Goal: Navigation & Orientation: Find specific page/section

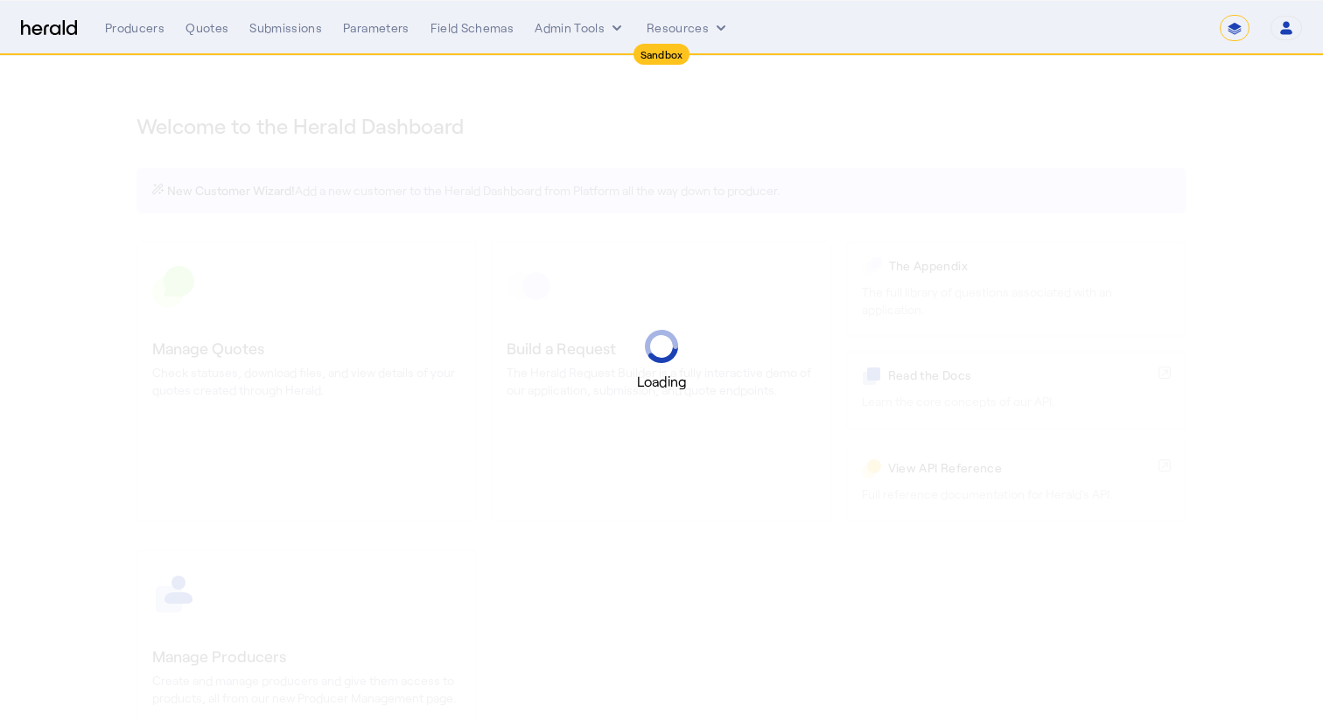
select select "*******"
select select "pfm_2v8p_herald_api"
click at [563, 30] on button "Admin Tools" at bounding box center [580, 28] width 91 height 18
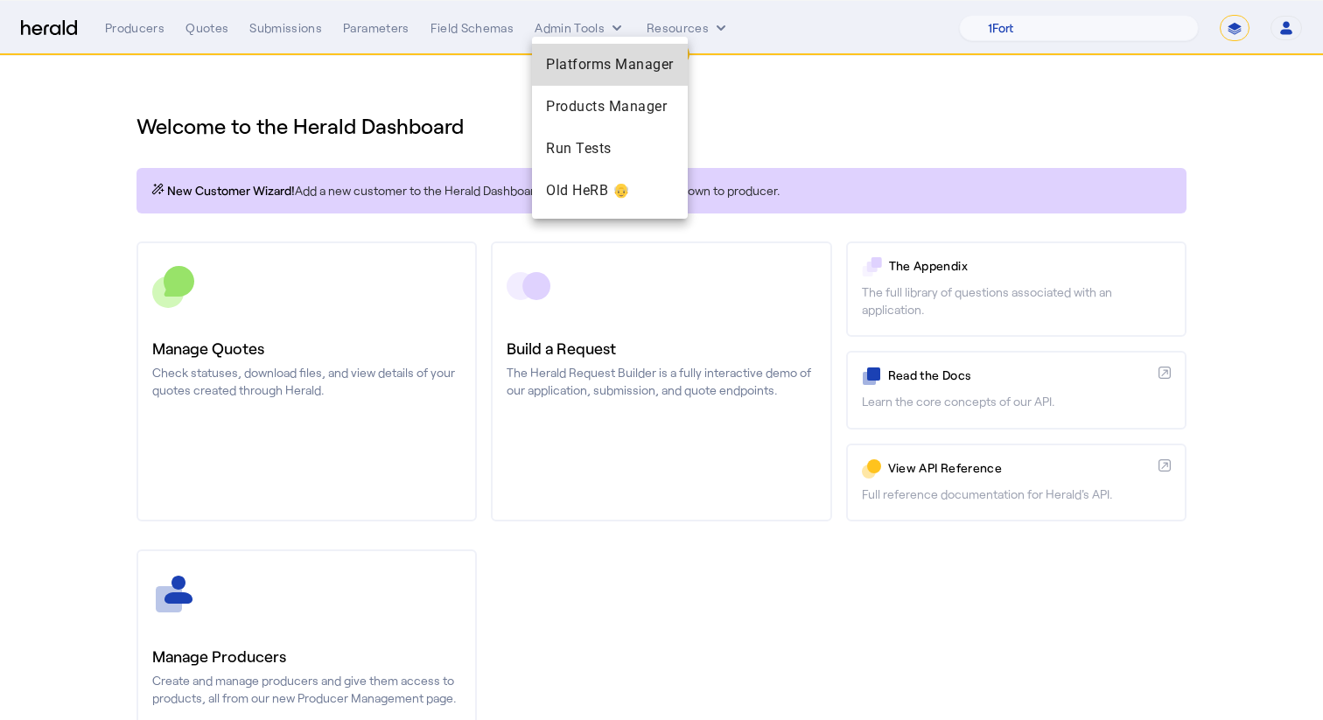
click at [618, 62] on span "Platforms Manager" at bounding box center [610, 64] width 128 height 21
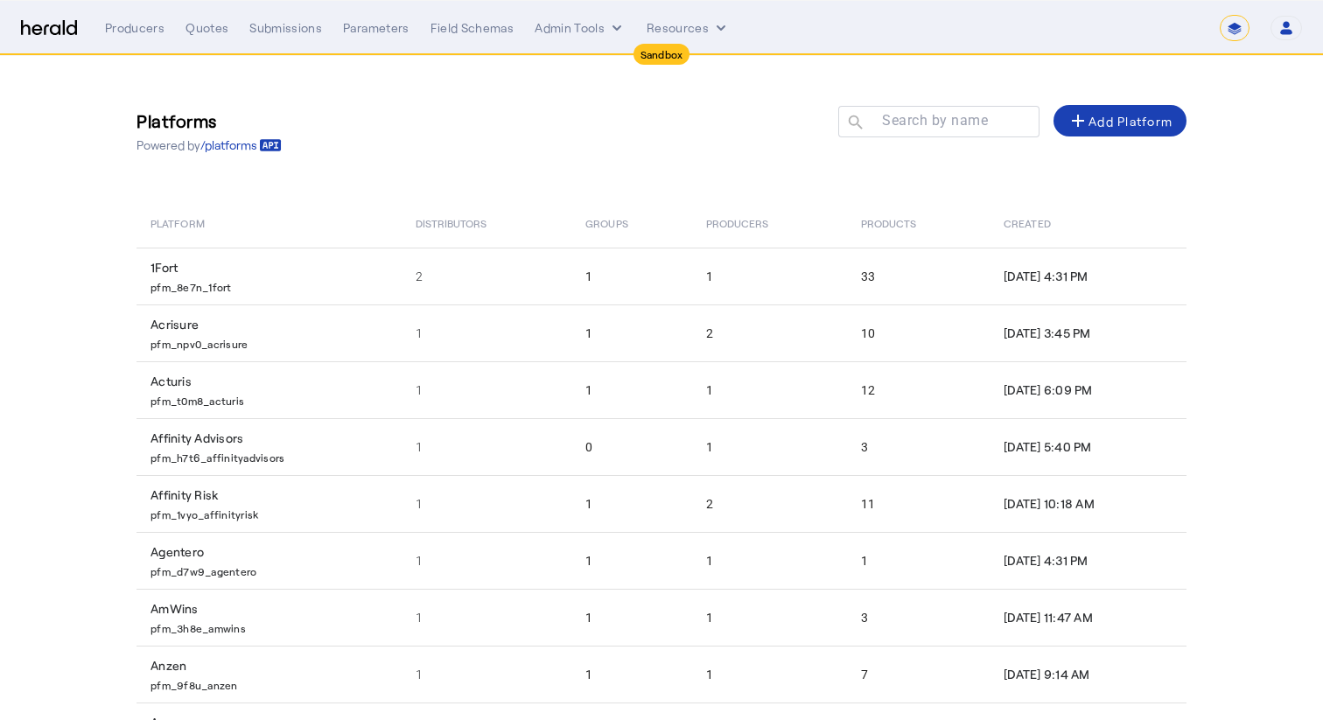
scroll to position [182, 0]
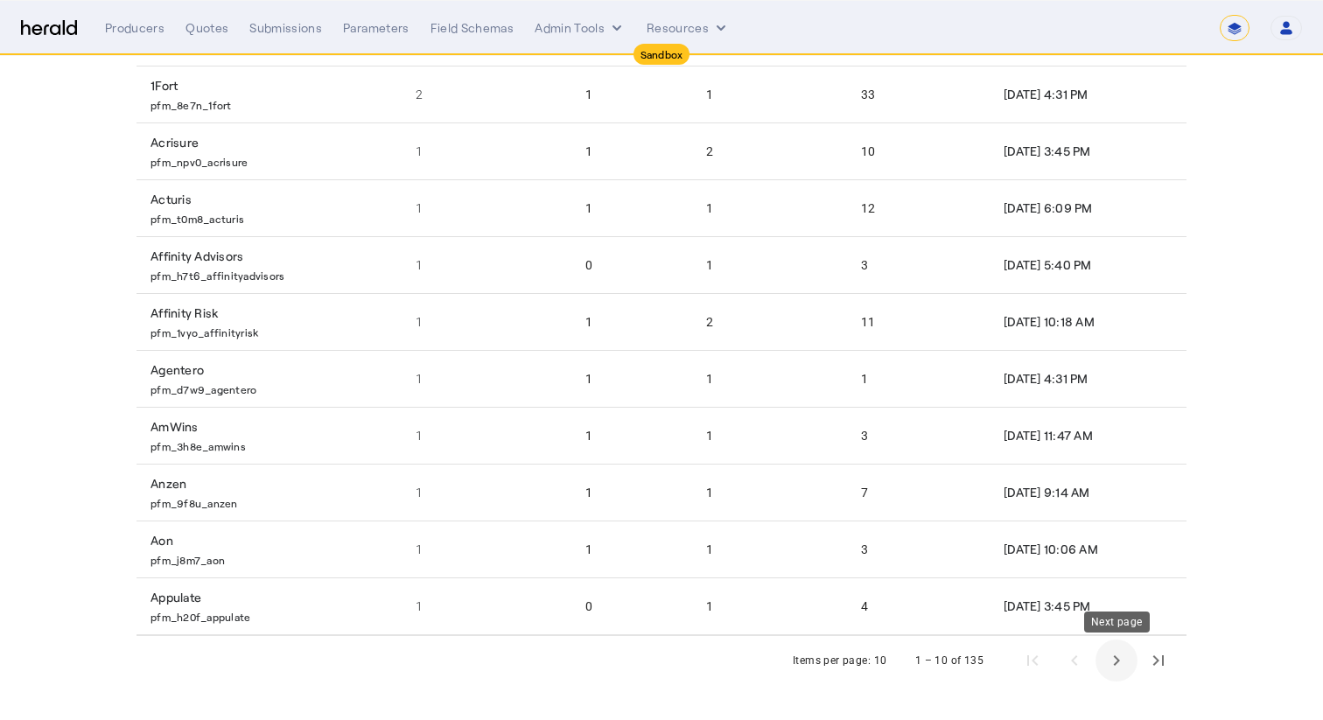
click at [1125, 659] on span "Next page" at bounding box center [1117, 661] width 42 height 42
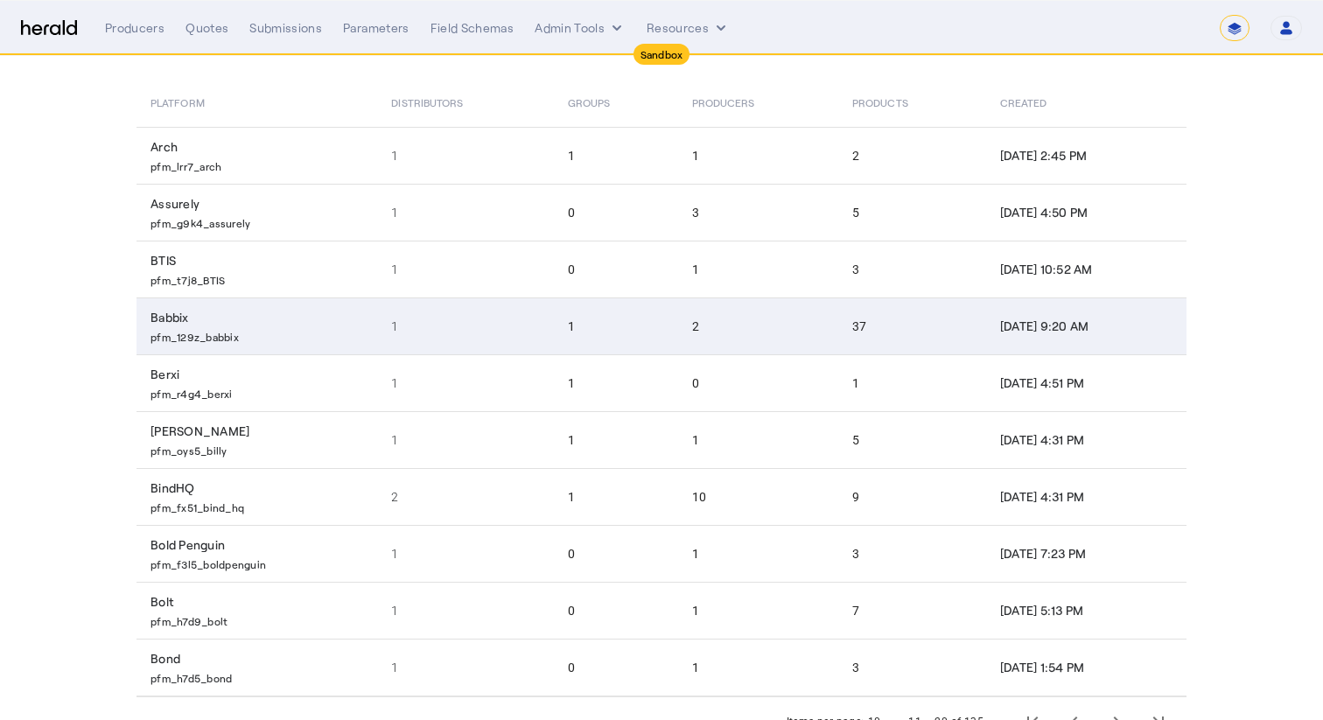
scroll to position [143, 0]
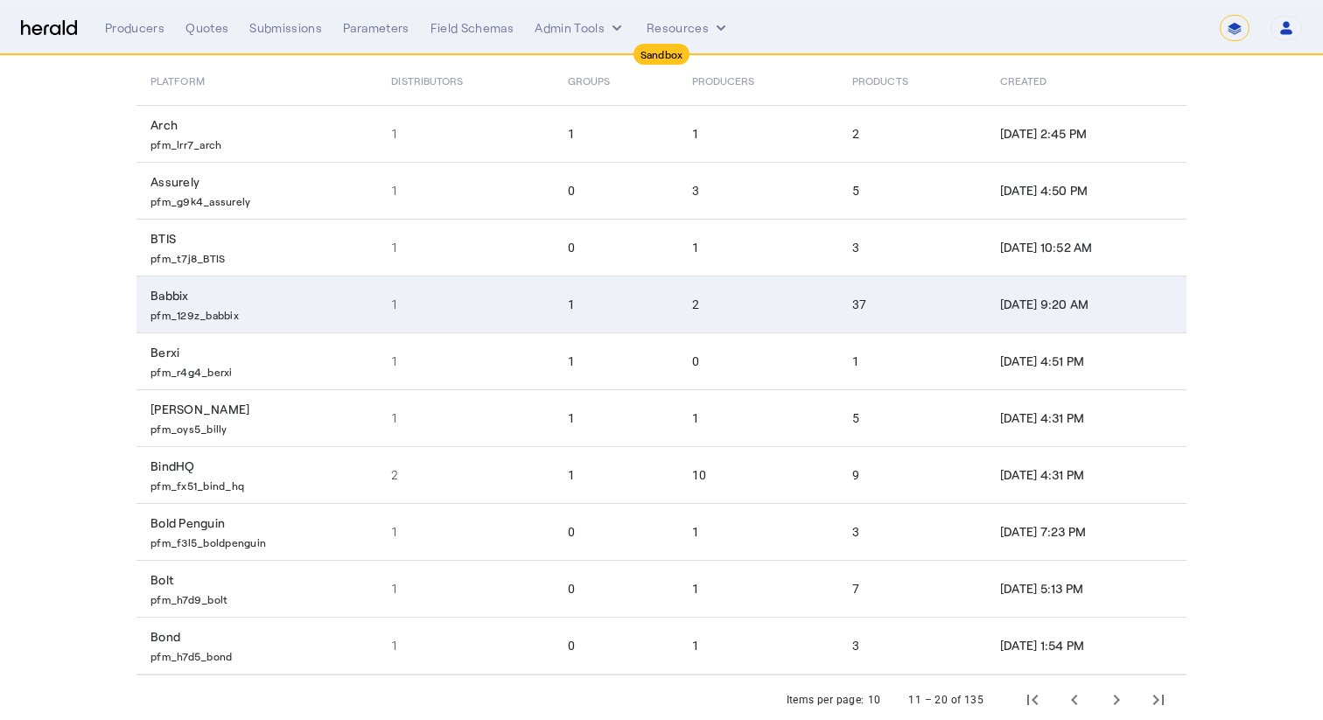
click at [521, 297] on td "1" at bounding box center [465, 304] width 176 height 57
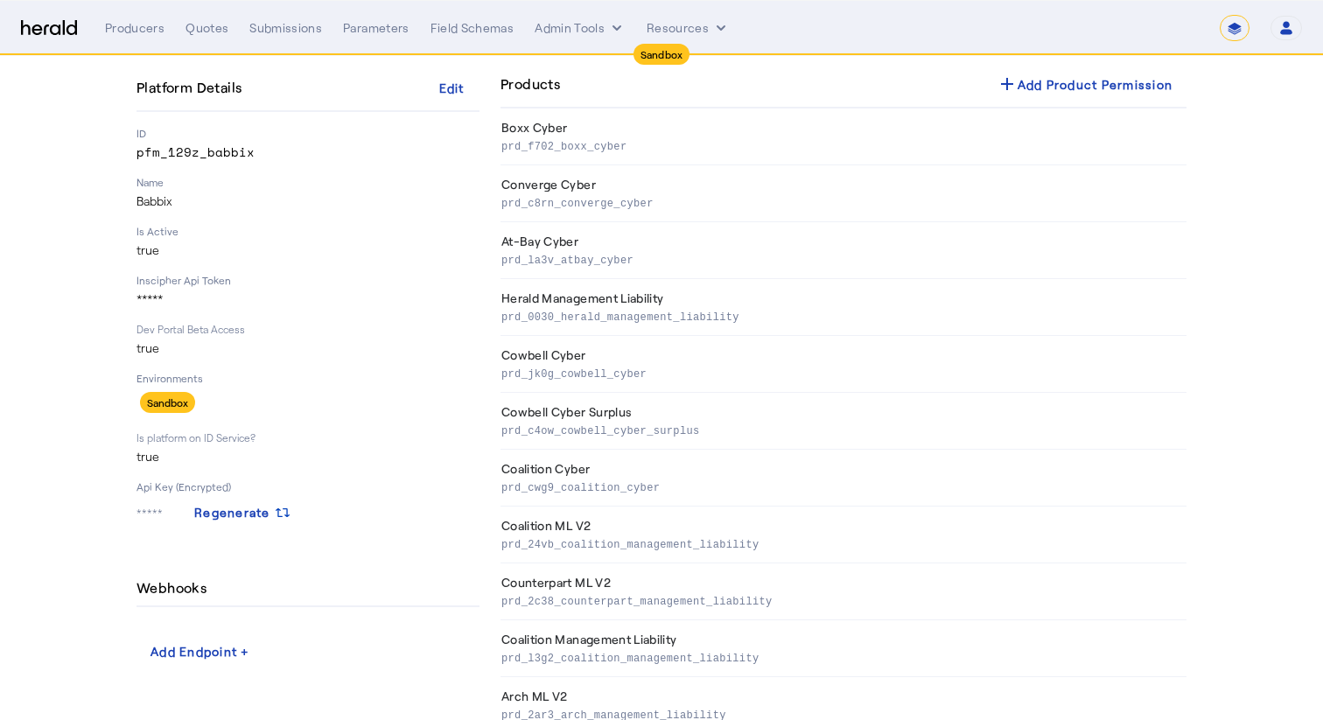
scroll to position [169, 0]
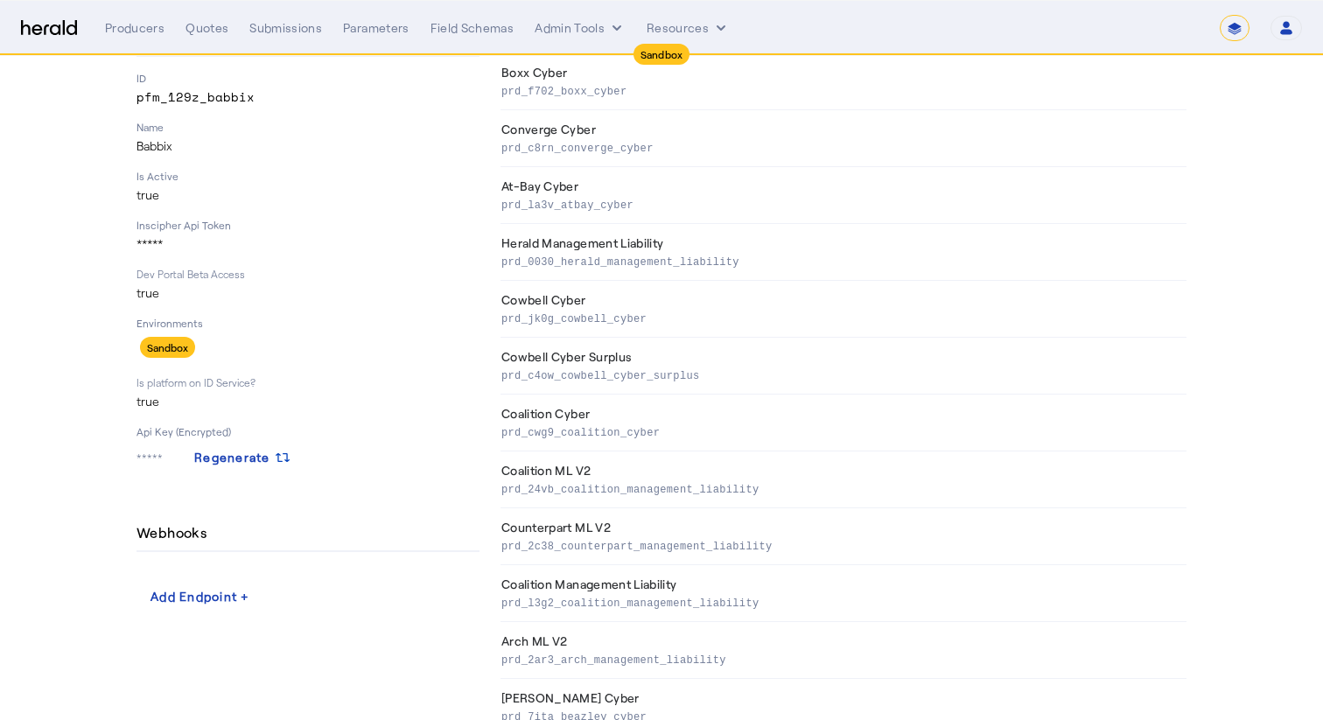
click at [145, 448] on p "***** Regenerate" at bounding box center [308, 458] width 343 height 32
click at [151, 457] on p "***** Regenerate" at bounding box center [308, 458] width 343 height 32
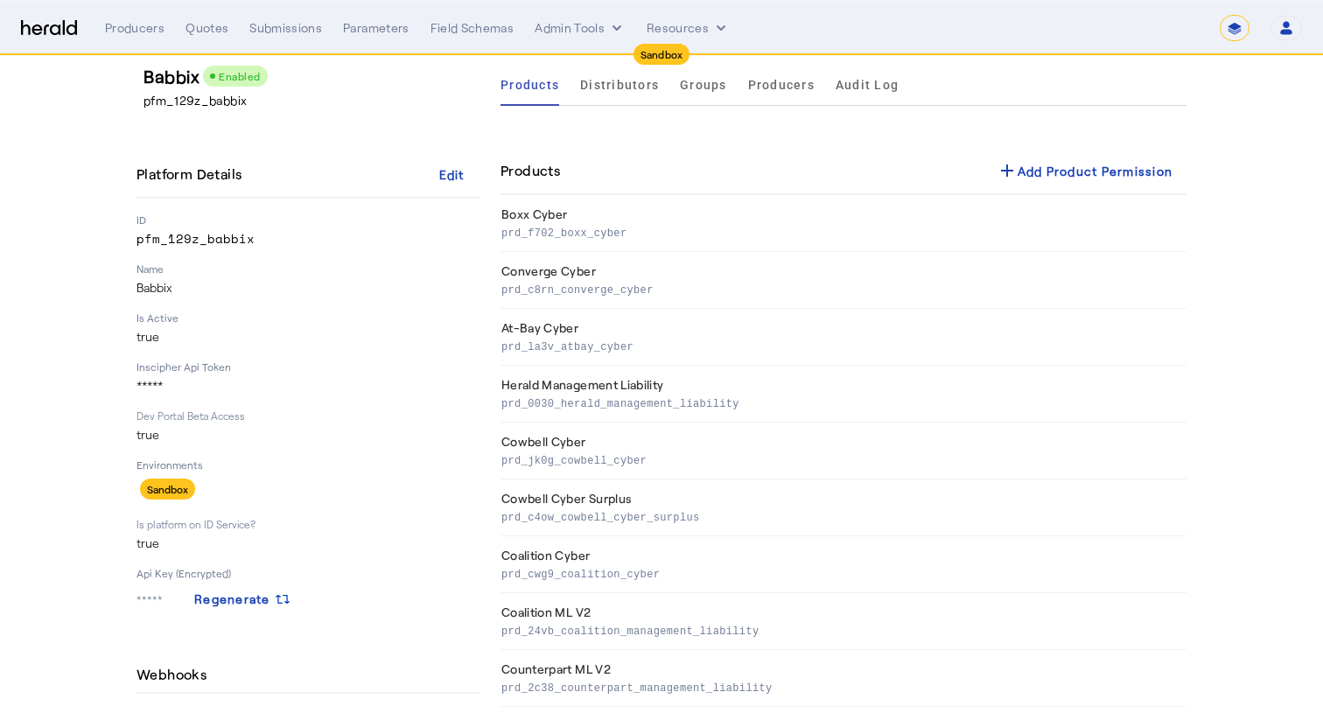
scroll to position [0, 0]
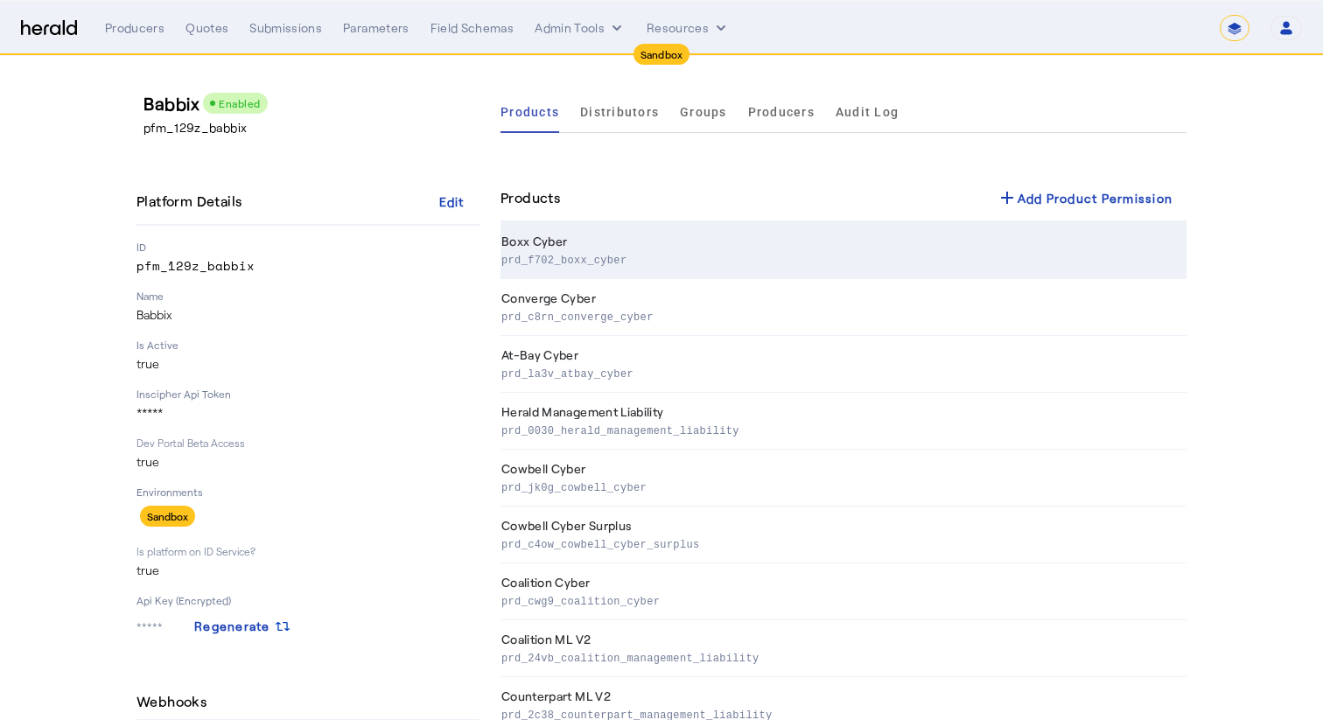
click at [584, 255] on p "prd_f702_boxx_cyber" at bounding box center [840, 259] width 678 height 18
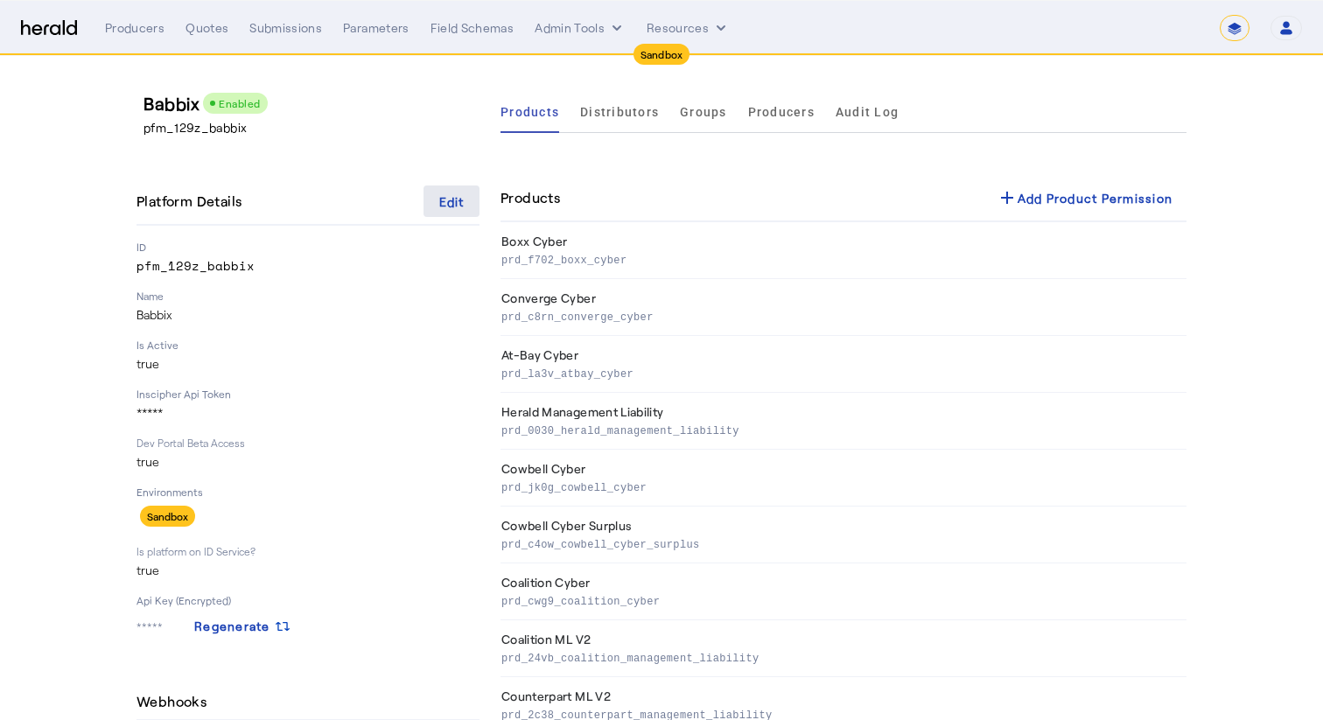
click at [451, 208] on div "Edit" at bounding box center [451, 202] width 25 height 18
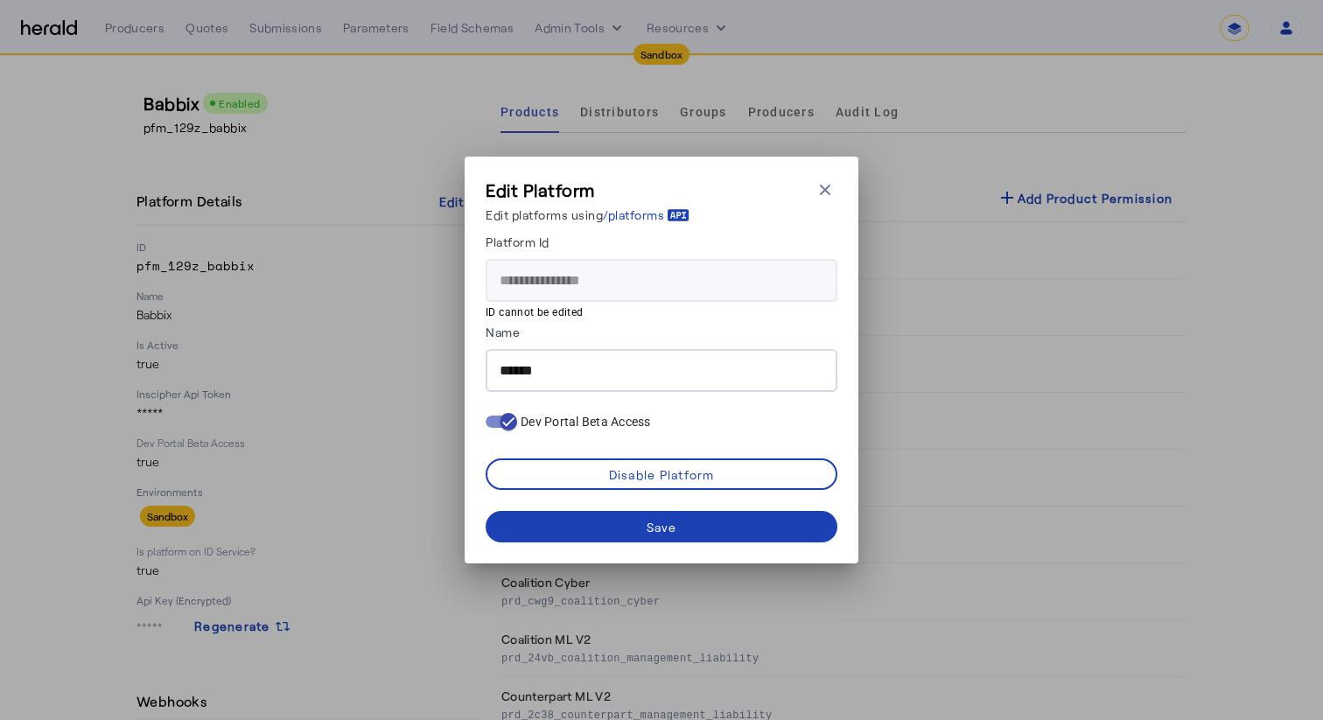
click at [831, 205] on div "Edit Platform Edit platforms using /platforms Close modal" at bounding box center [662, 204] width 352 height 53
click at [831, 194] on icon "button" at bounding box center [826, 190] width 18 height 18
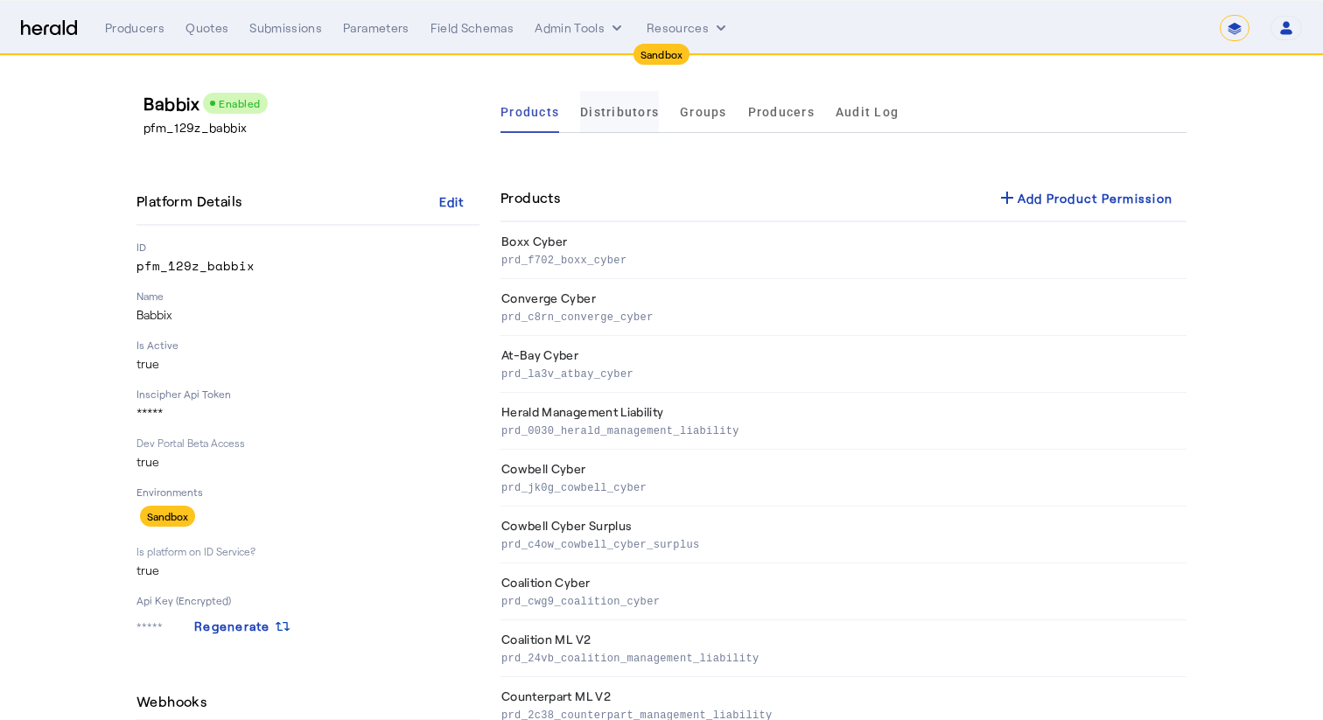
click at [626, 111] on span "Distributors" at bounding box center [619, 112] width 79 height 12
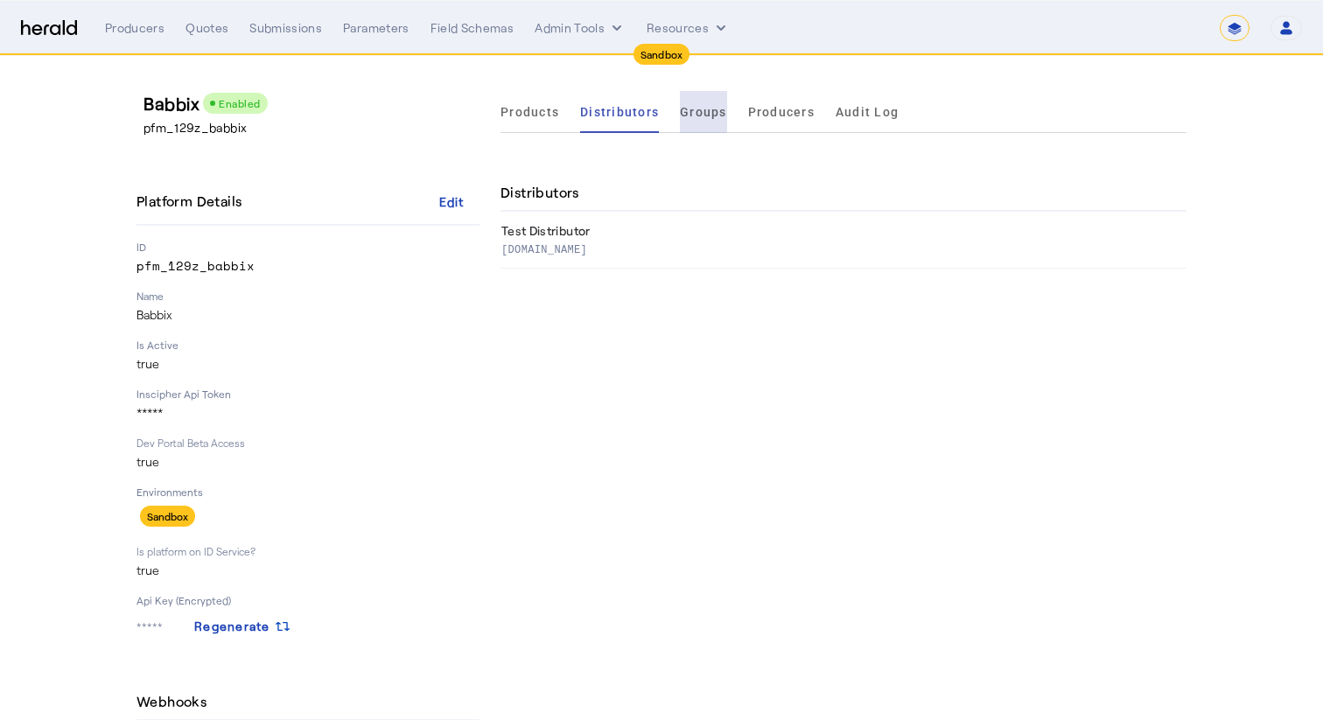
click at [719, 118] on span "Groups" at bounding box center [703, 112] width 47 height 12
click at [775, 115] on span "Producers" at bounding box center [781, 112] width 67 height 12
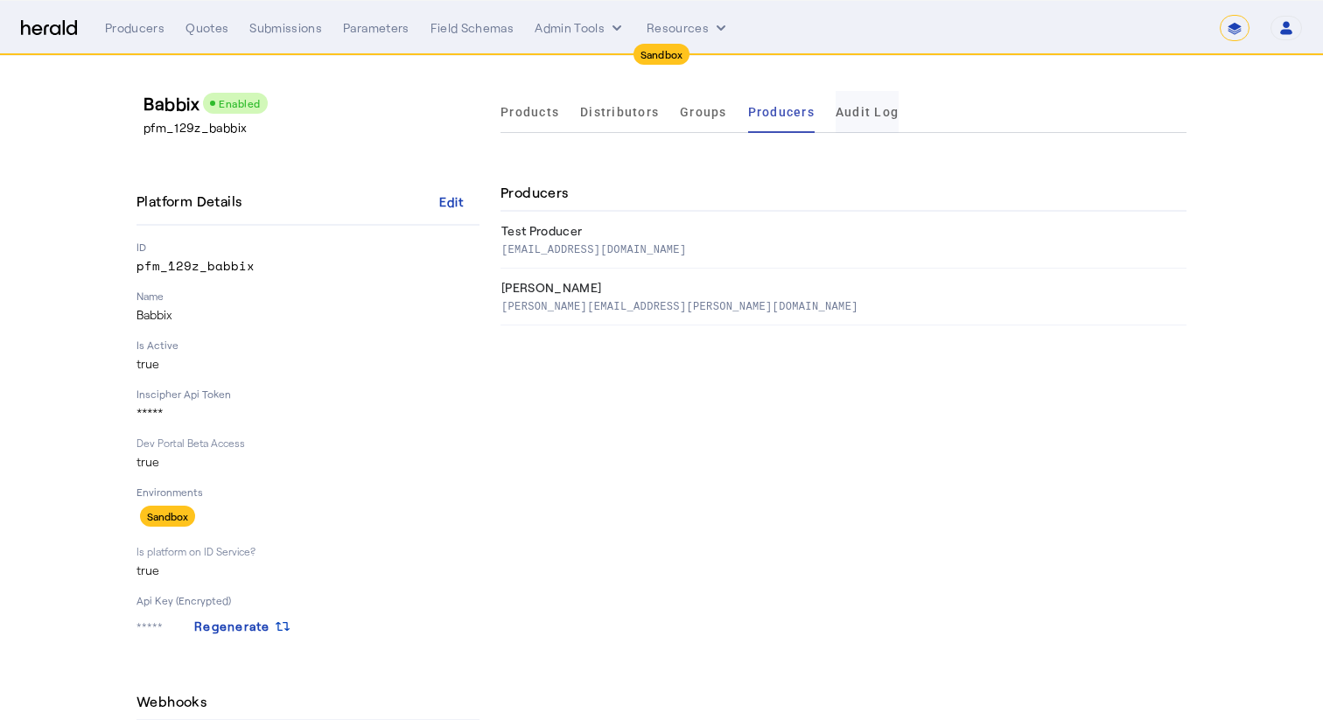
click at [866, 111] on span "Audit Log" at bounding box center [867, 112] width 63 height 12
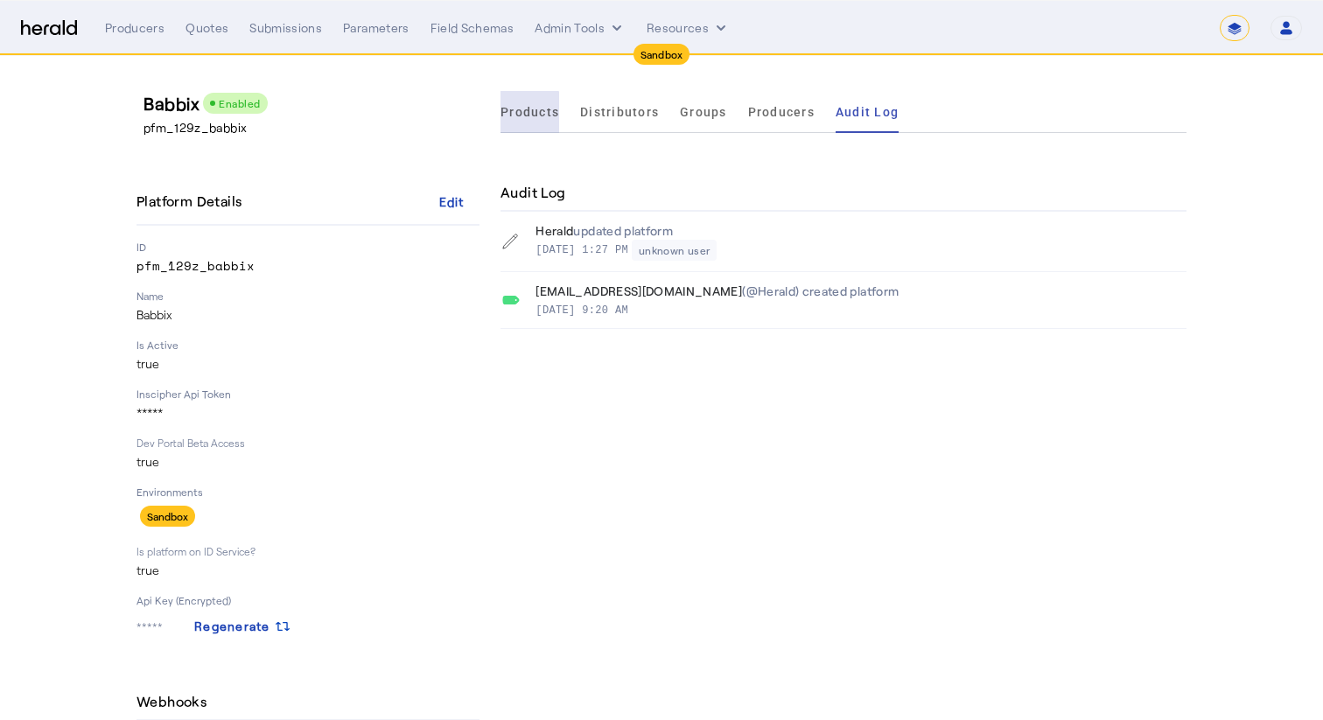
click at [523, 114] on span "Products" at bounding box center [530, 112] width 59 height 12
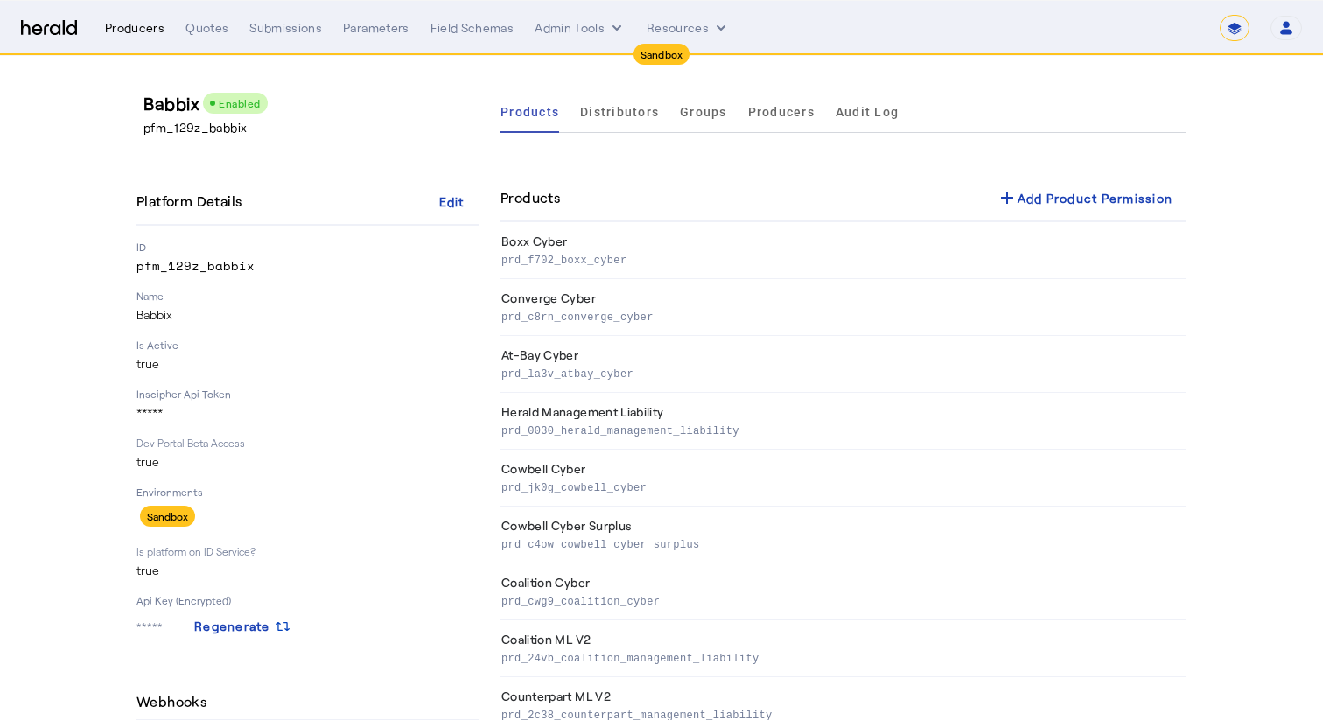
click at [143, 28] on div "Producers" at bounding box center [135, 28] width 60 height 18
select select "pfm_2v8p_herald_api"
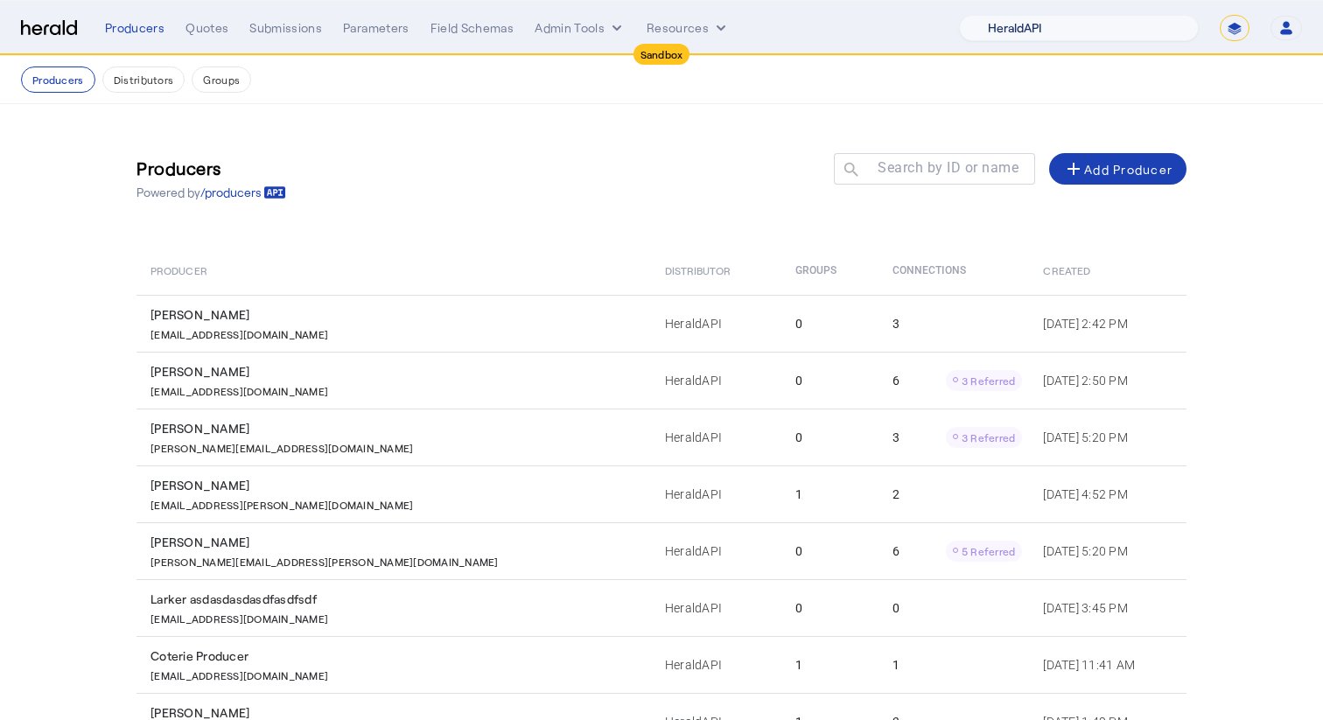
click at [1058, 39] on select "1Fort Acrisure Acturis Affinity Advisors Affinity Risk Agentero AmWins Anzen Ao…" at bounding box center [1079, 28] width 240 height 26
click at [1230, 10] on nav "Sandbox Menu Producers Quotes Submissions Parameters Field Schemas Admin Tools …" at bounding box center [661, 28] width 1323 height 54
click at [1231, 21] on select "**********" at bounding box center [1235, 28] width 30 height 26
select select "**********"
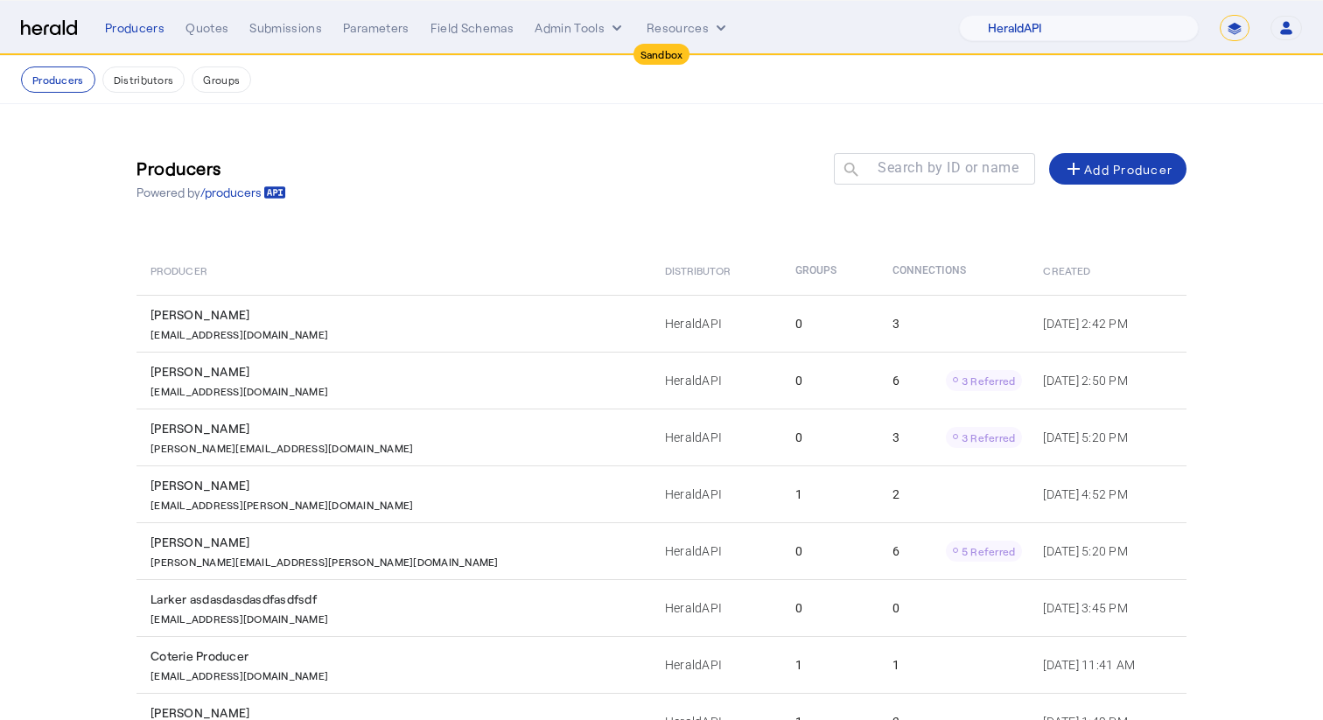
click at [1220, 15] on select "**********" at bounding box center [1235, 28] width 30 height 26
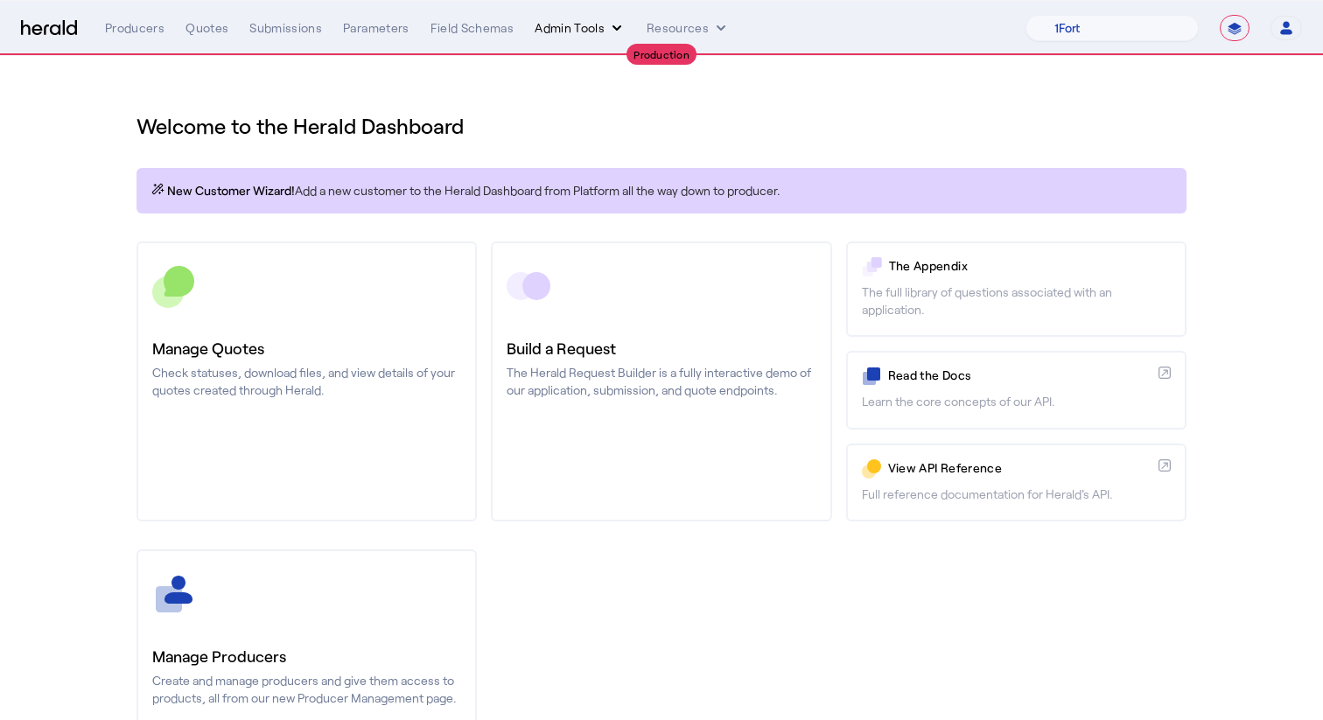
click at [550, 21] on button "Admin Tools" at bounding box center [580, 28] width 91 height 18
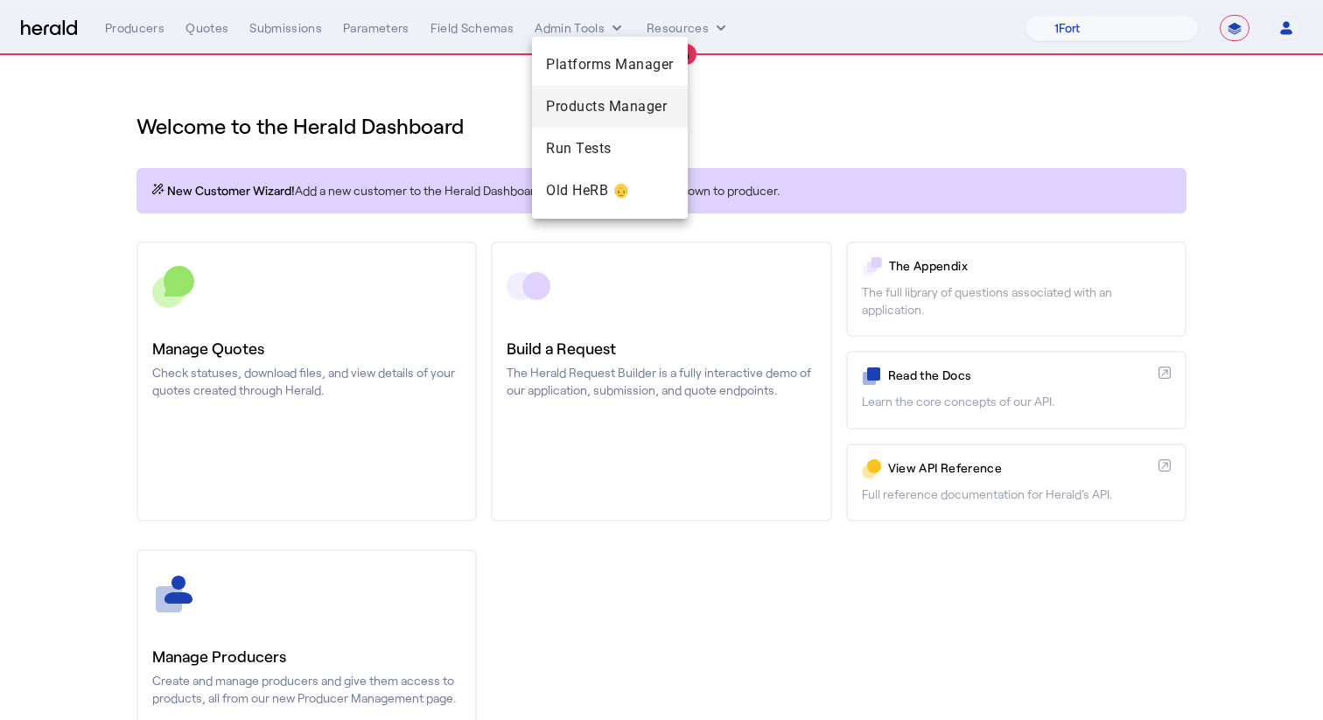
click at [618, 107] on span "Products Manager" at bounding box center [610, 106] width 128 height 21
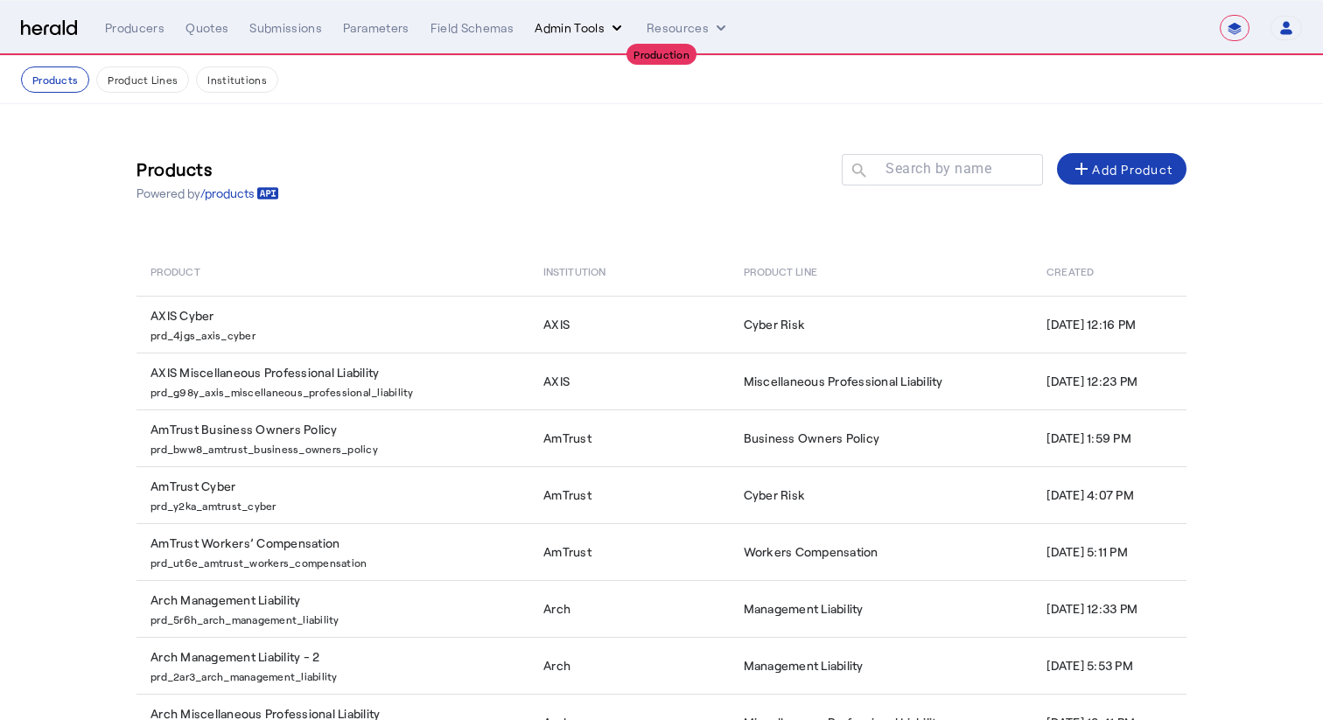
click at [593, 31] on button "Admin Tools" at bounding box center [580, 28] width 91 height 18
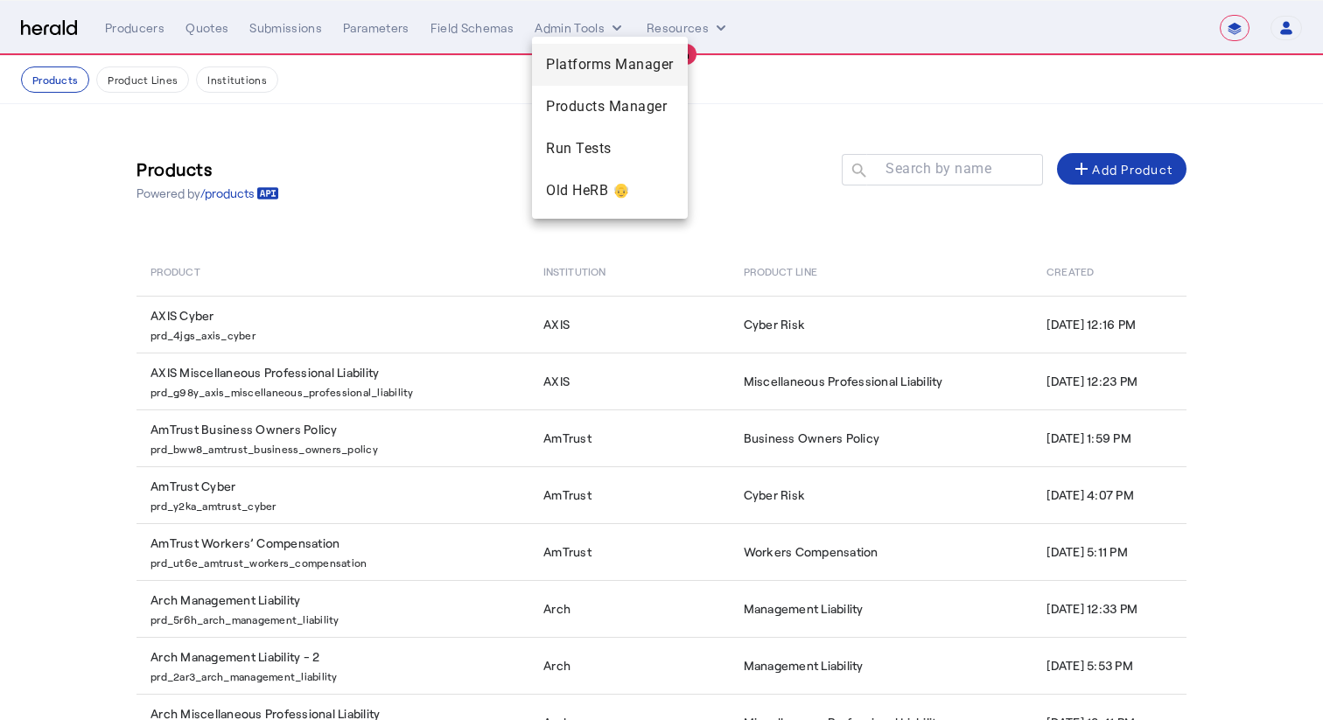
click at [589, 74] on span "Platforms Manager" at bounding box center [610, 64] width 128 height 21
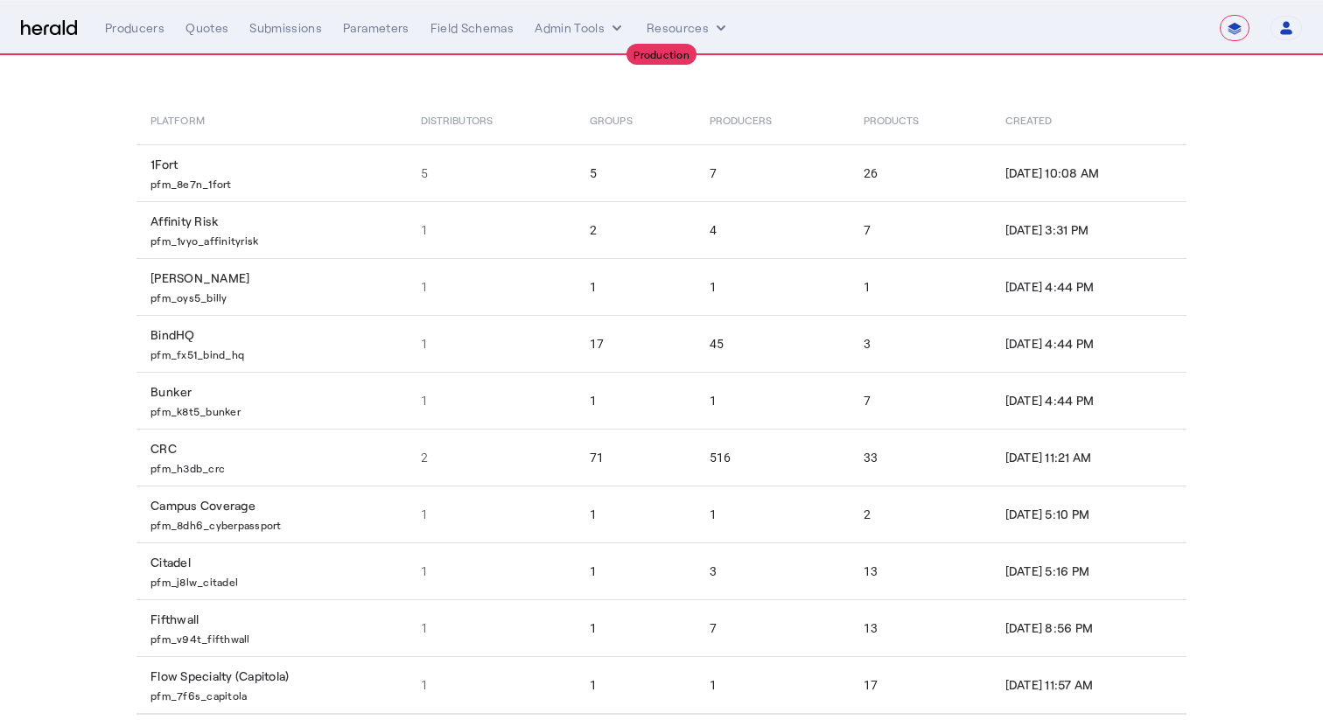
scroll to position [182, 0]
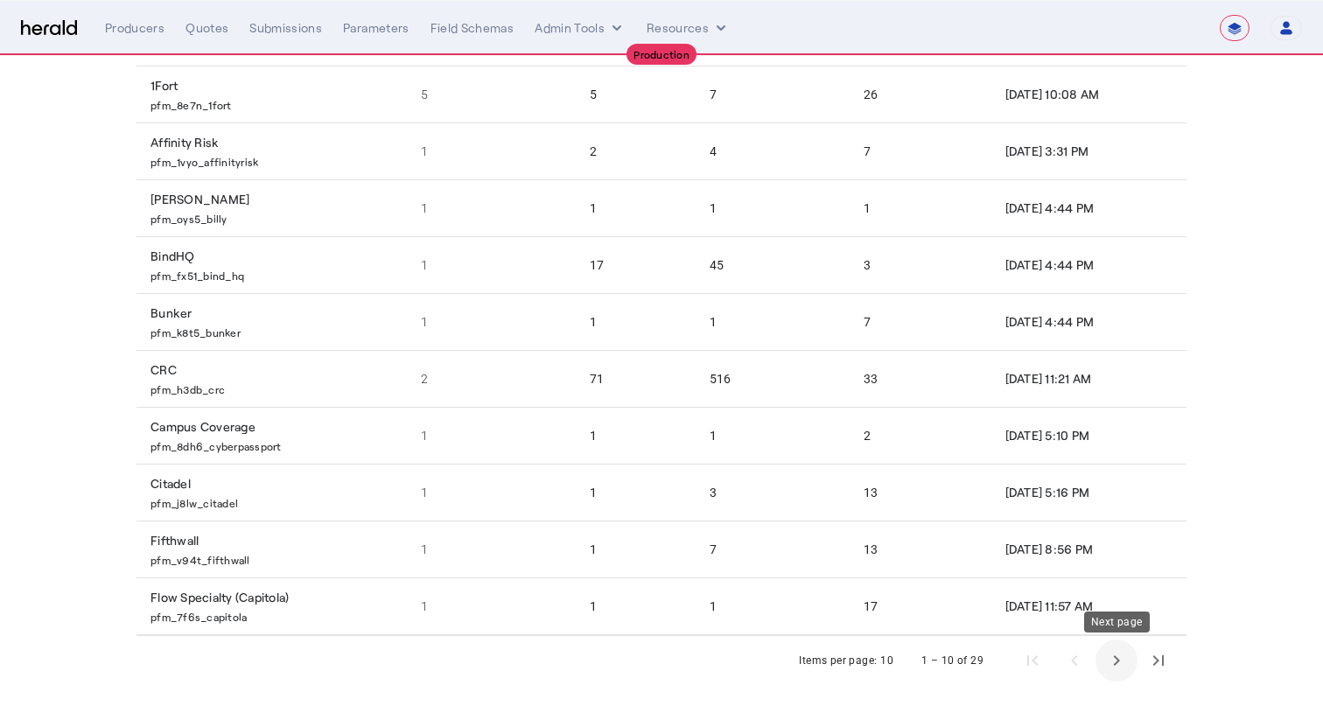
click at [1123, 653] on span "Next page" at bounding box center [1117, 661] width 42 height 42
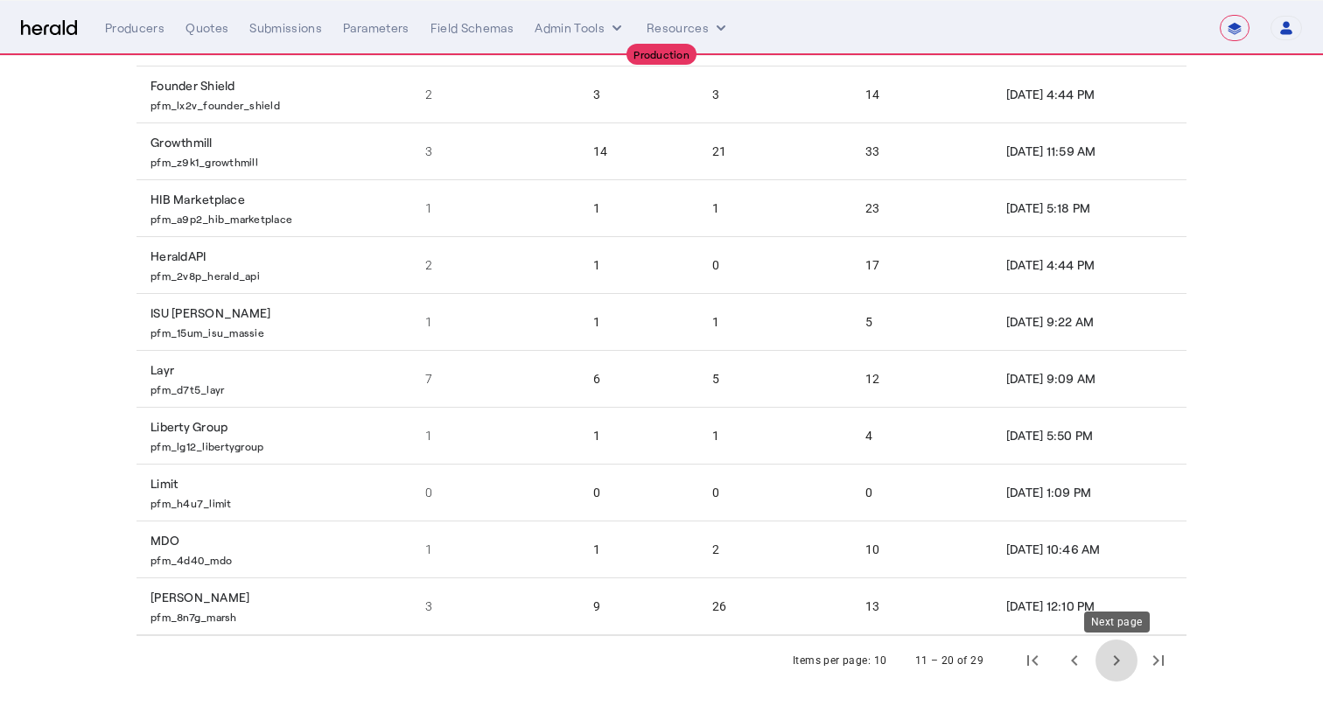
click at [1116, 664] on span "Next page" at bounding box center [1117, 661] width 42 height 42
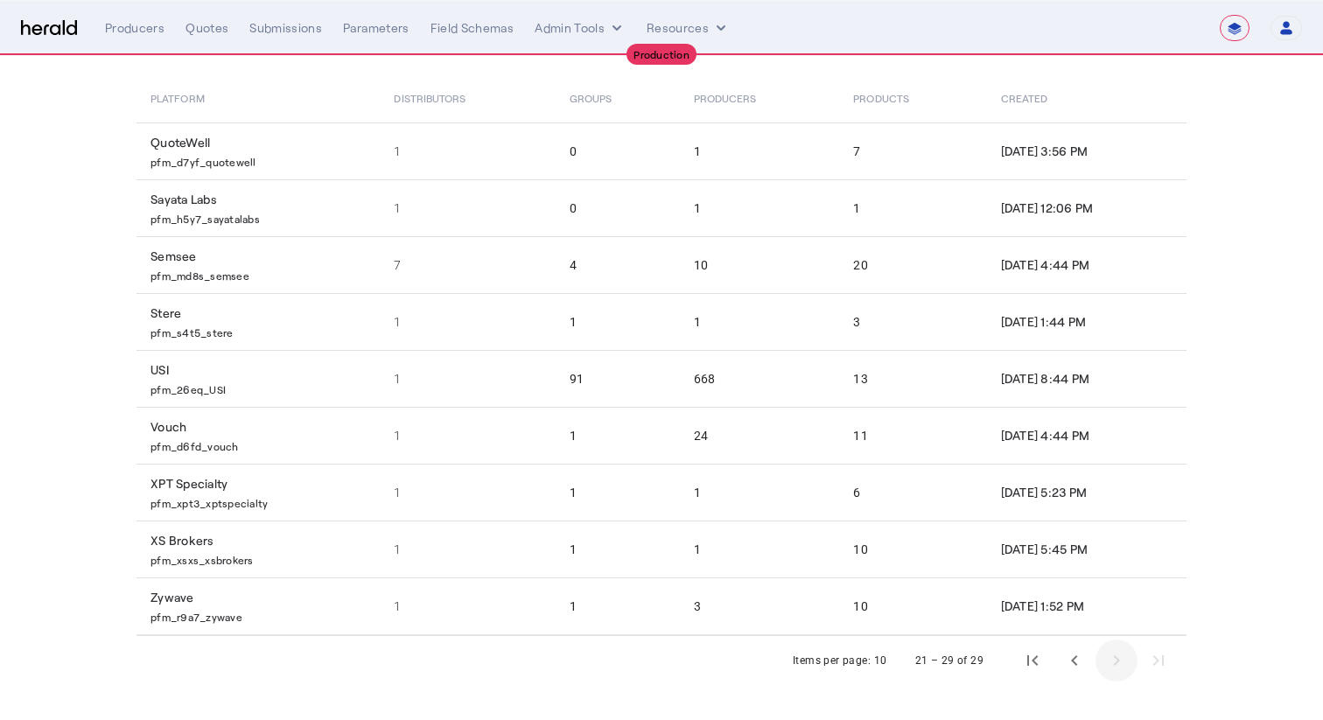
click at [1116, 664] on div "21 – 29 of 29" at bounding box center [1036, 661] width 285 height 42
click at [1064, 662] on span "Previous page" at bounding box center [1075, 661] width 42 height 42
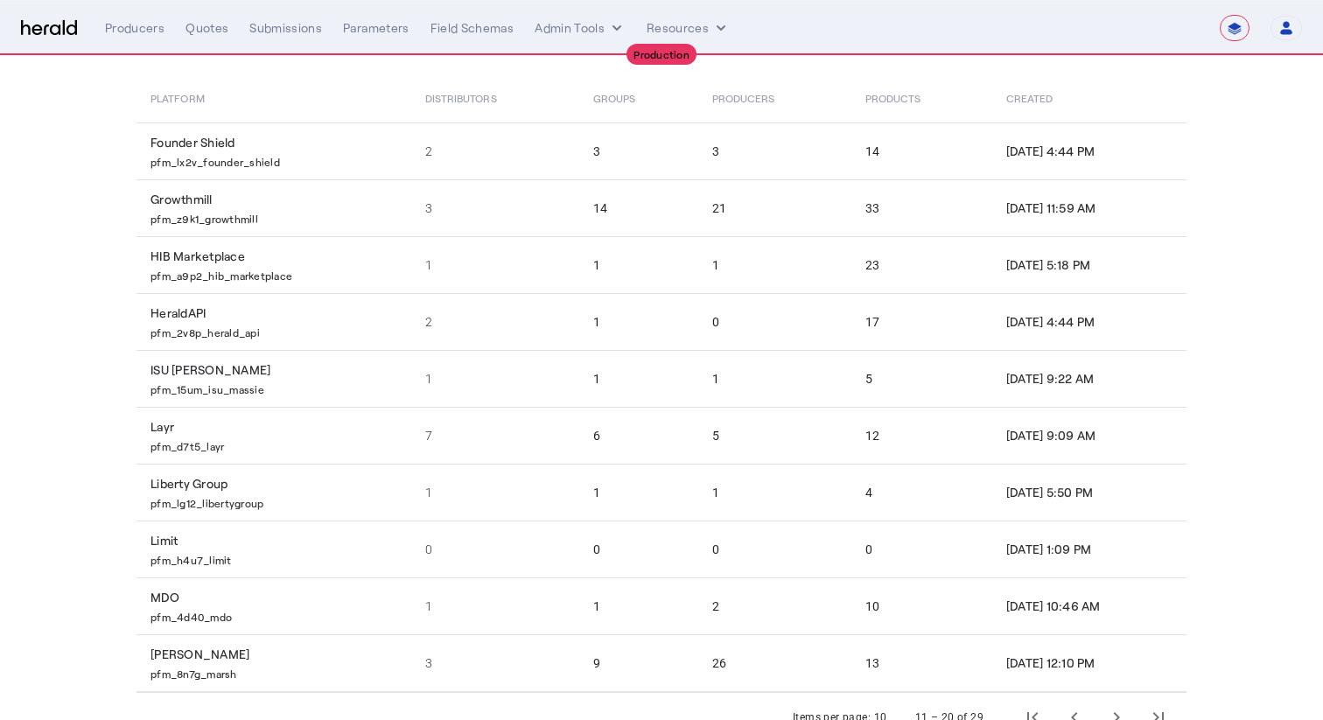
scroll to position [182, 0]
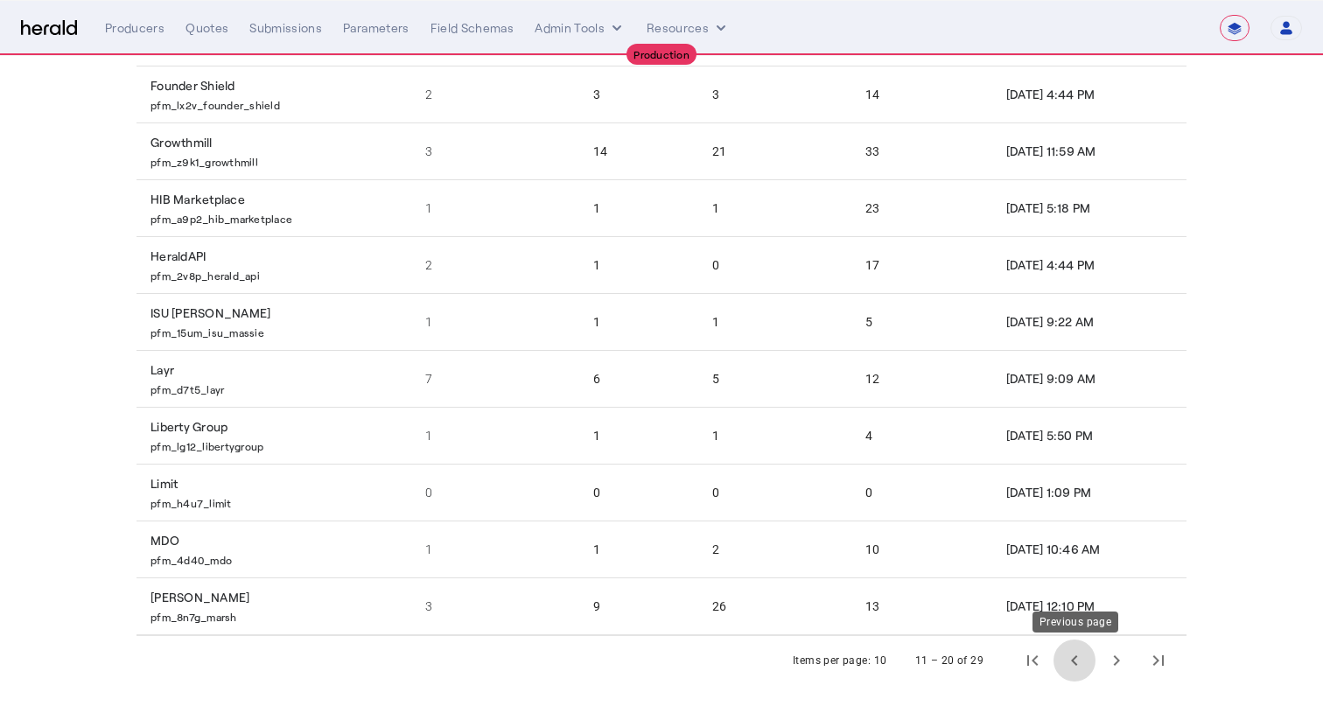
click at [1069, 663] on span "Previous page" at bounding box center [1075, 661] width 42 height 42
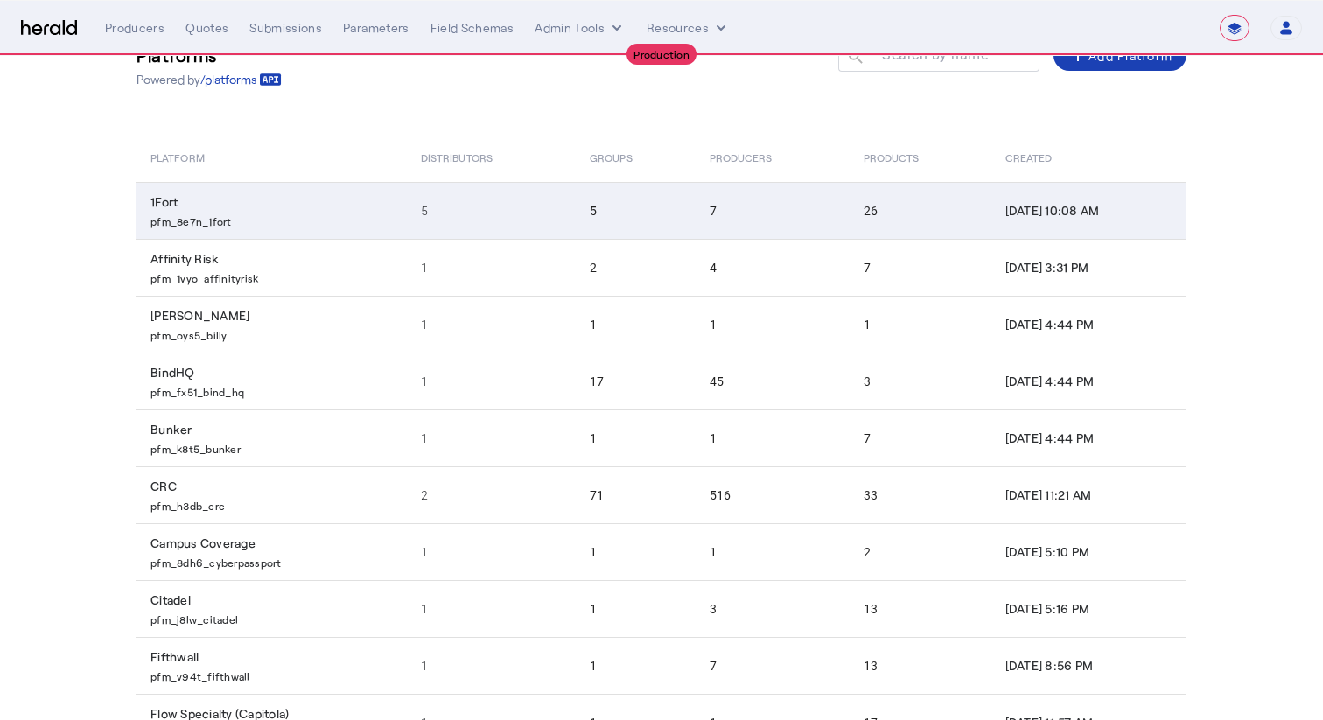
scroll to position [0, 0]
